Goal: Obtain resource: Download file/media

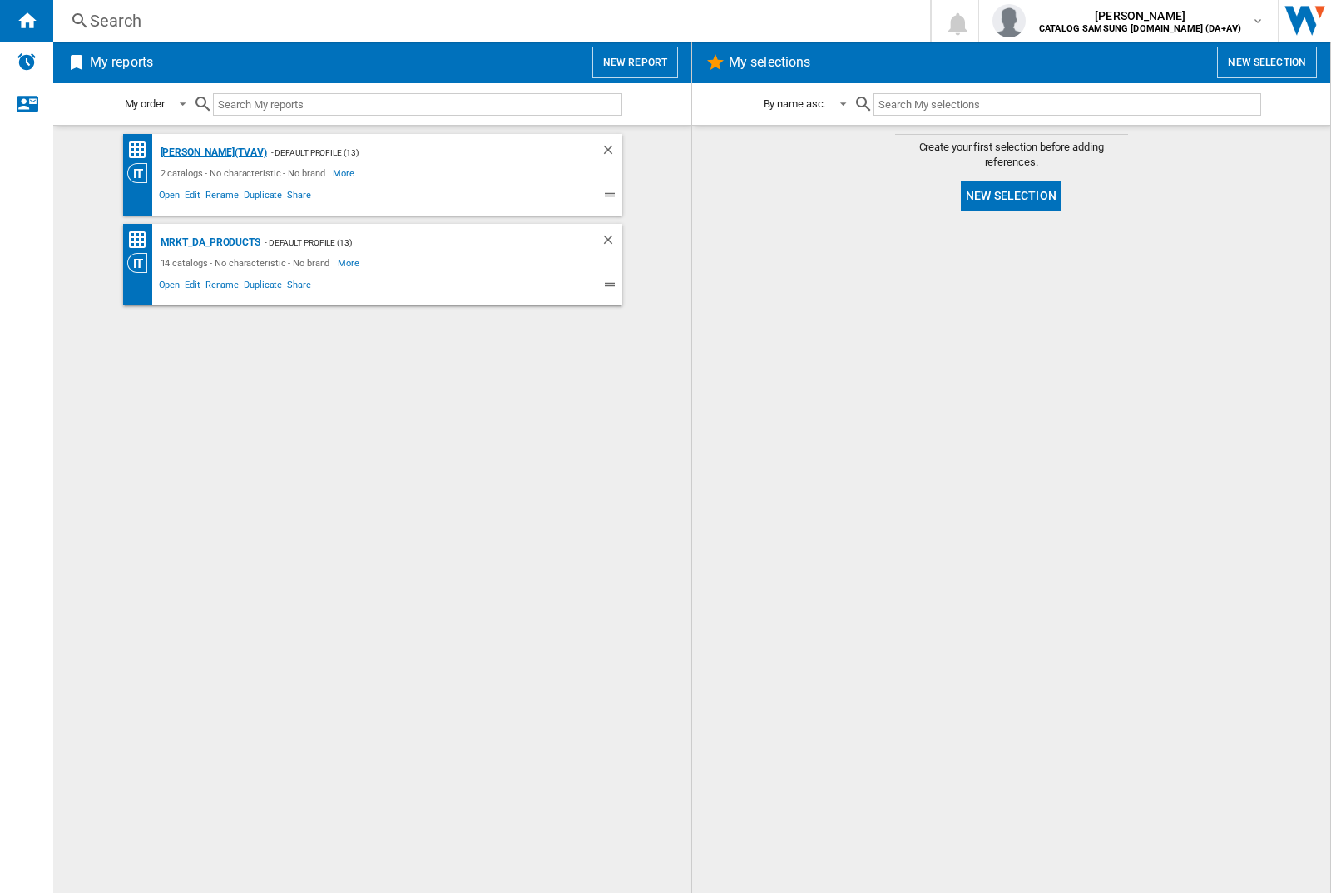
click at [185, 152] on div "[PERSON_NAME](TVAV)" at bounding box center [211, 152] width 111 height 21
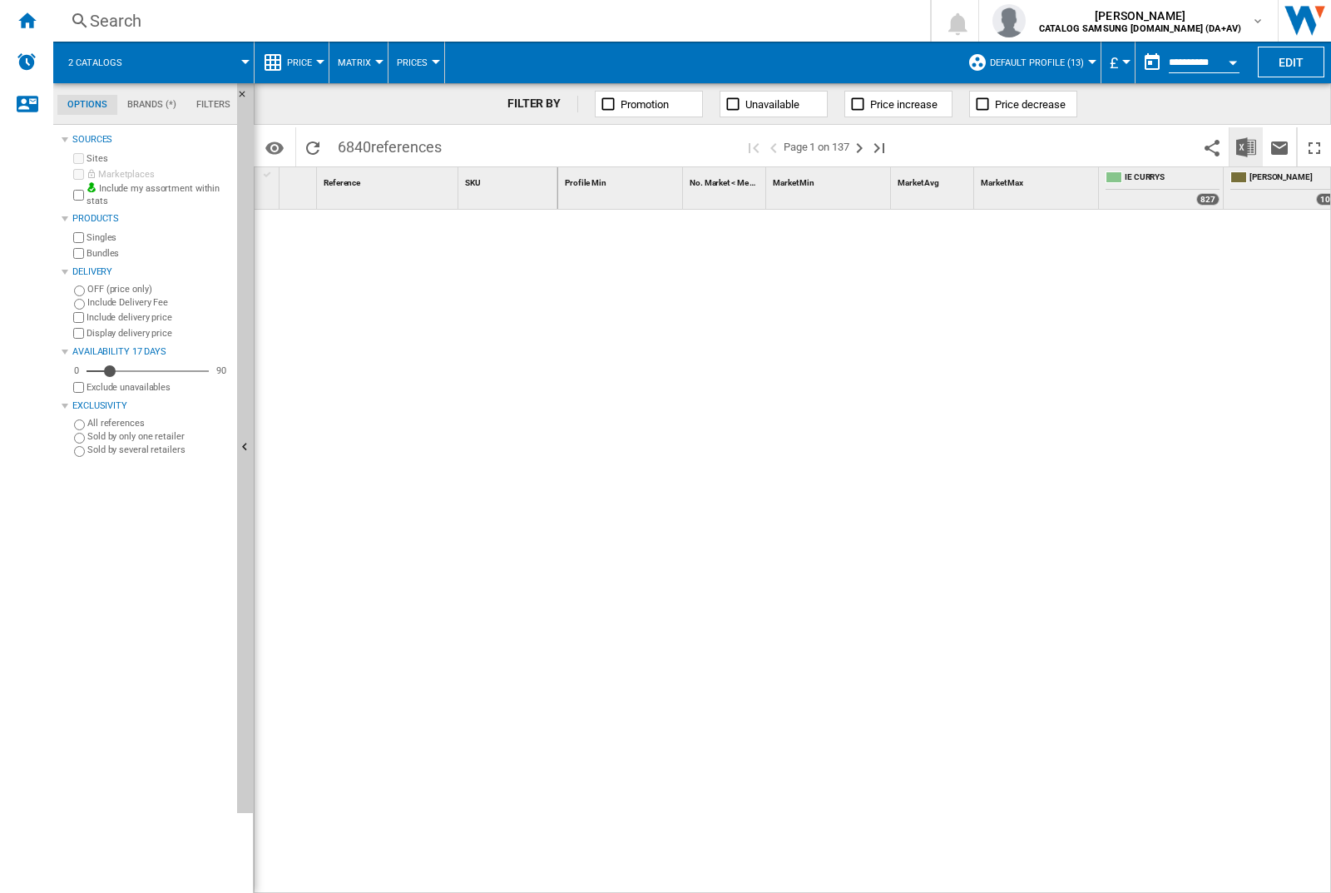
click at [1247, 146] on img "Download in Excel" at bounding box center [1247, 147] width 20 height 20
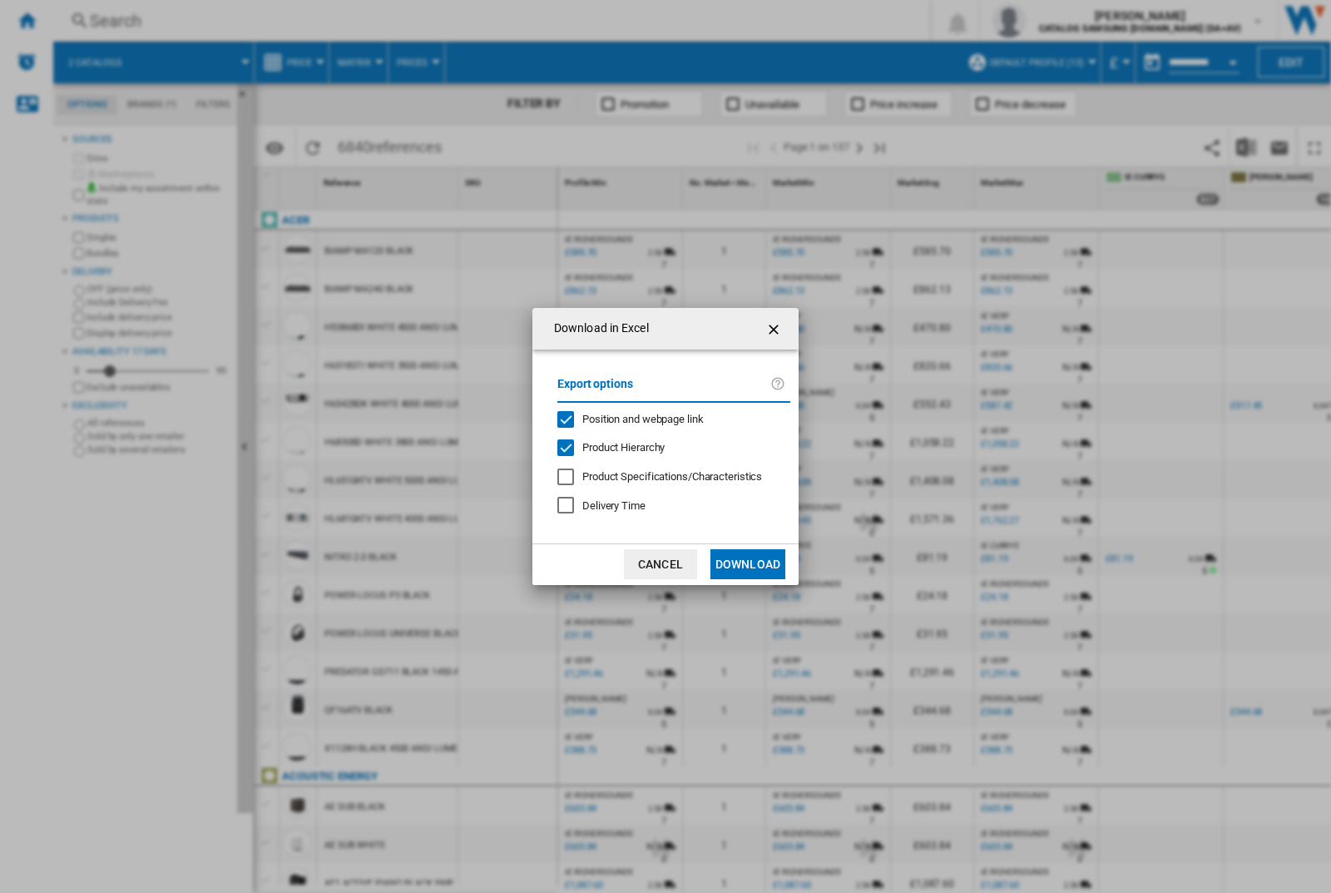
click at [667, 419] on span "Position and webpage link" at bounding box center [642, 419] width 121 height 12
click at [748, 564] on button "Download" at bounding box center [748, 564] width 75 height 30
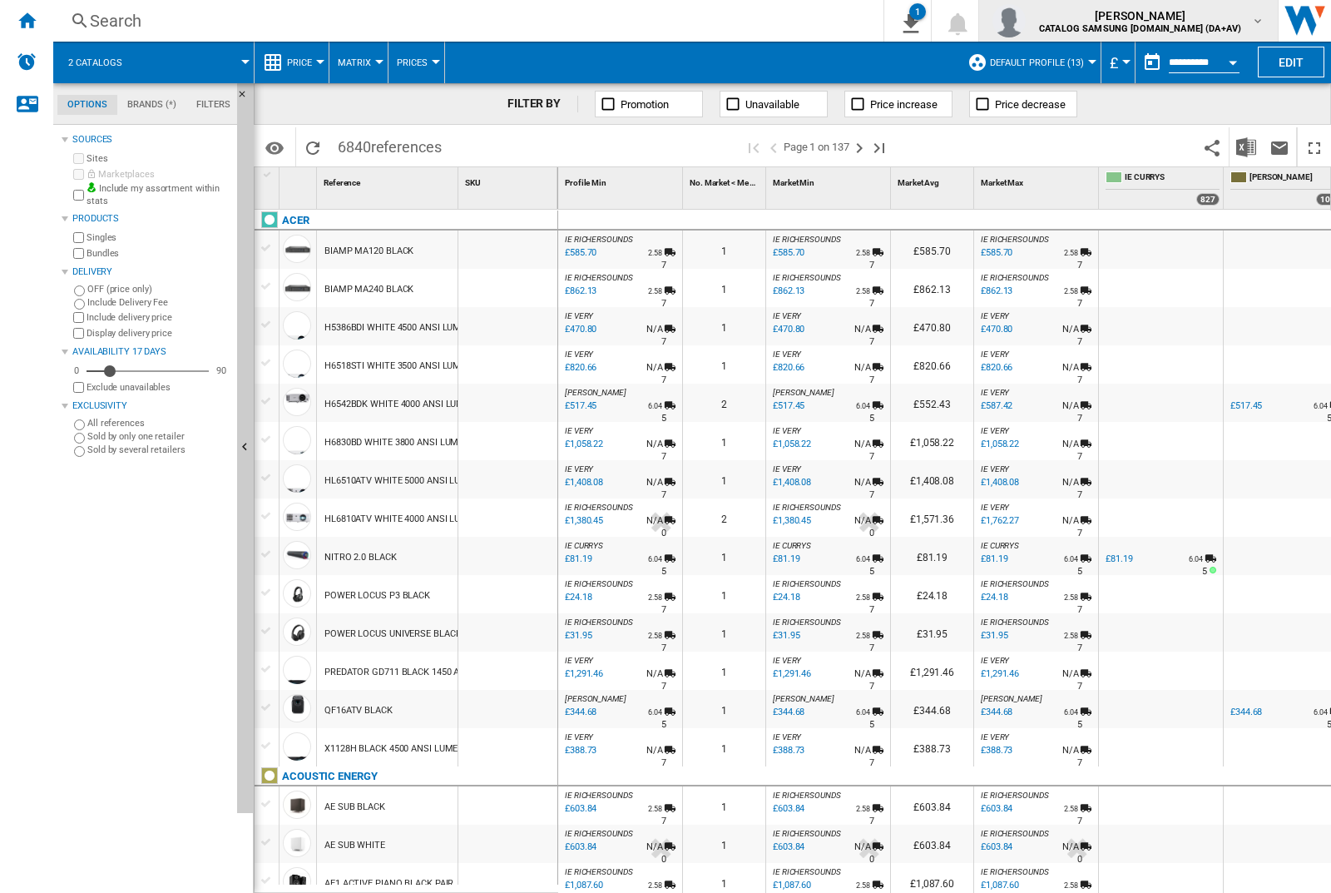
click at [1026, 21] on img "button" at bounding box center [1009, 20] width 33 height 33
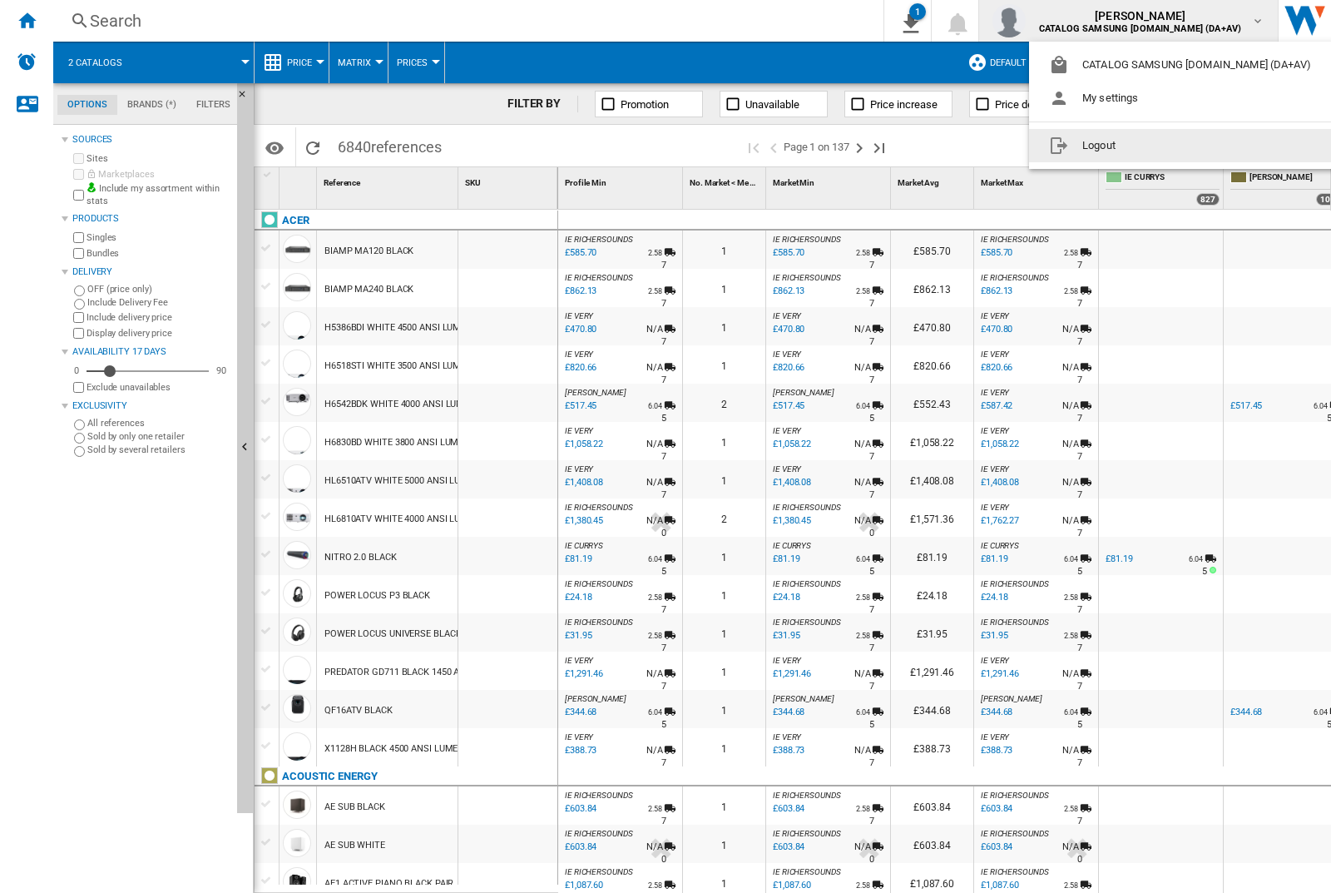
click at [1157, 146] on button "Logout" at bounding box center [1183, 145] width 309 height 33
